Goal: Information Seeking & Learning: Find specific fact

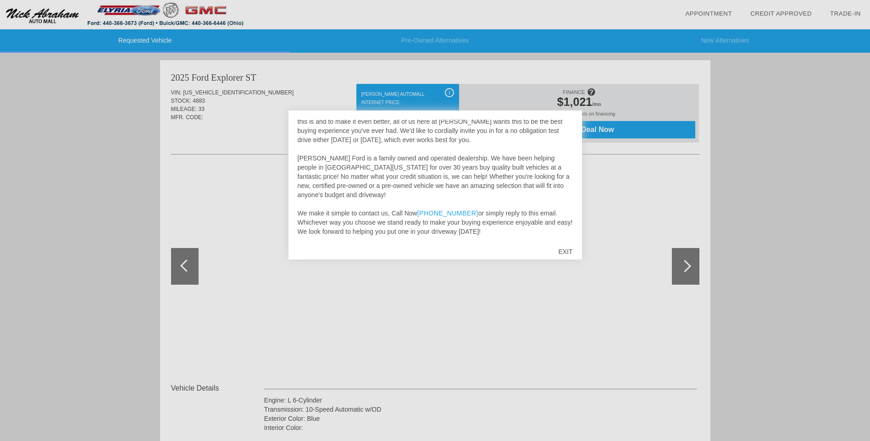
scroll to position [279, 0]
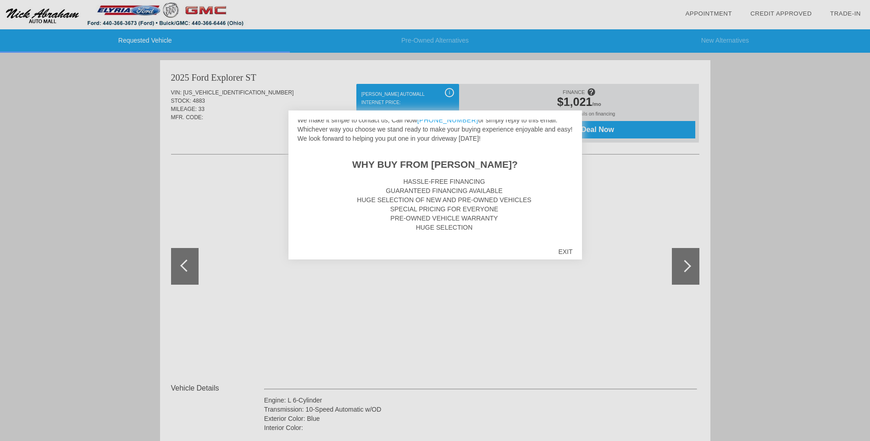
click at [570, 253] on div "EXIT" at bounding box center [565, 252] width 33 height 28
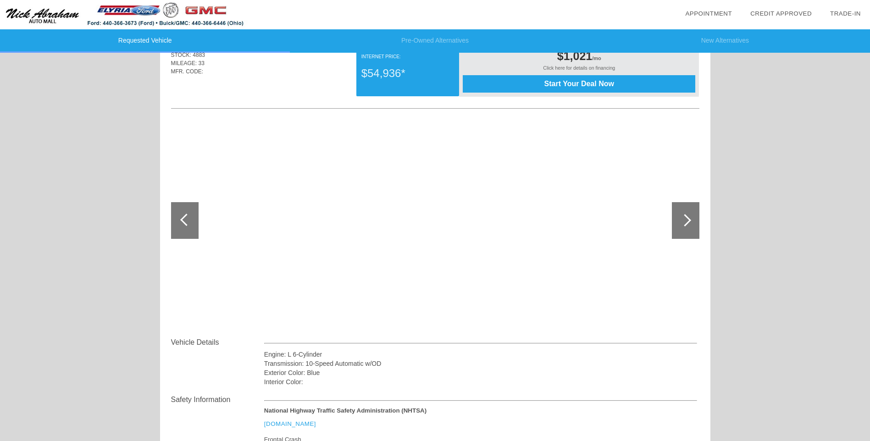
scroll to position [0, 0]
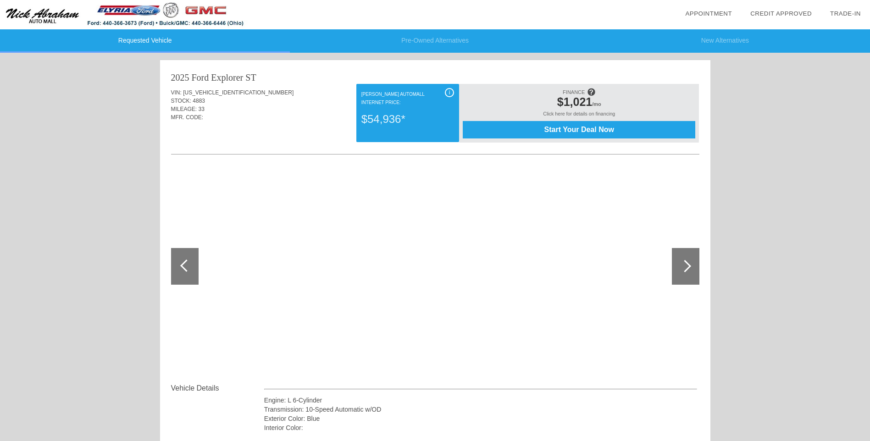
click at [676, 262] on div at bounding box center [686, 266] width 28 height 37
drag, startPoint x: 243, startPoint y: 91, endPoint x: 184, endPoint y: 94, distance: 59.2
click at [184, 94] on div "VIN: [US_VEHICLE_IDENTIFICATION_NUMBER]" at bounding box center [435, 93] width 529 height 8
drag, startPoint x: 184, startPoint y: 94, endPoint x: 214, endPoint y: 109, distance: 34.1
click at [214, 109] on div "MILEAGE: 33" at bounding box center [435, 109] width 529 height 8
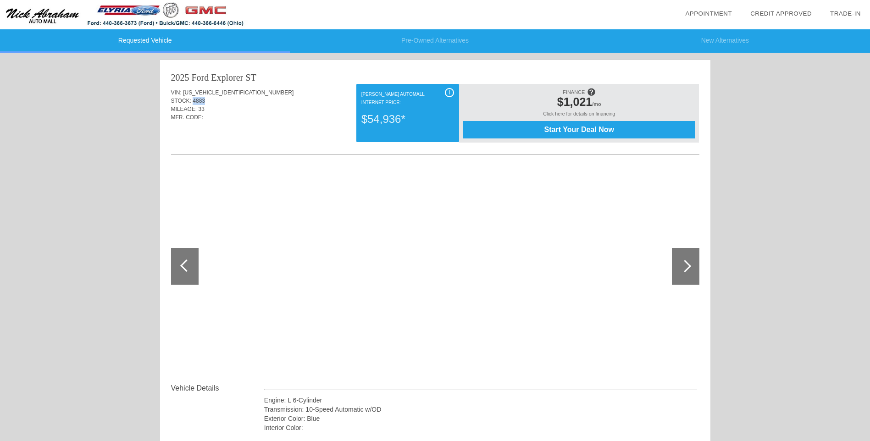
drag, startPoint x: 205, startPoint y: 100, endPoint x: 191, endPoint y: 100, distance: 13.8
click at [191, 100] on div "STOCK: 4883" at bounding box center [435, 101] width 529 height 8
copy span "4883"
click at [147, 9] on img at bounding box center [126, 14] width 253 height 29
